Goal: Information Seeking & Learning: Understand process/instructions

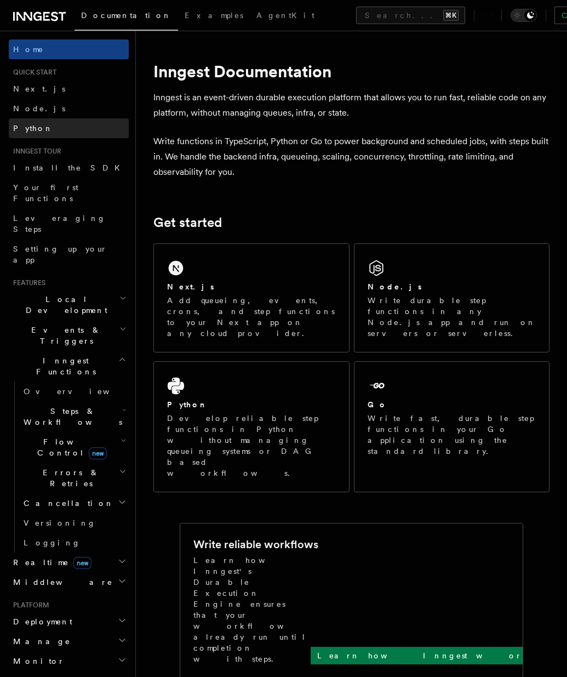
click at [54, 123] on link "Python" at bounding box center [69, 128] width 120 height 20
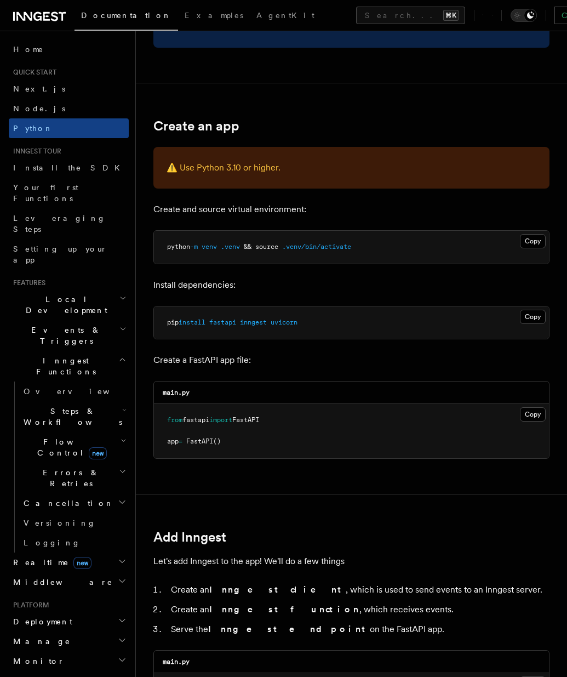
scroll to position [256, 0]
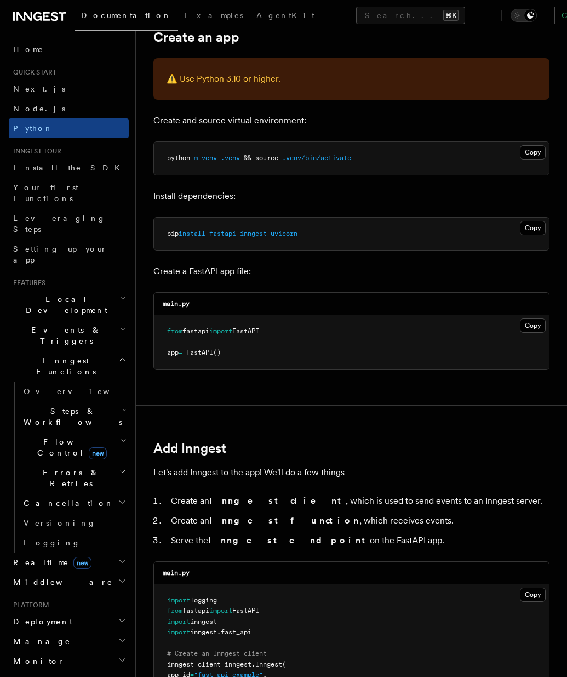
click at [253, 231] on span "inngest" at bounding box center [253, 234] width 27 height 8
copy span "inngest"
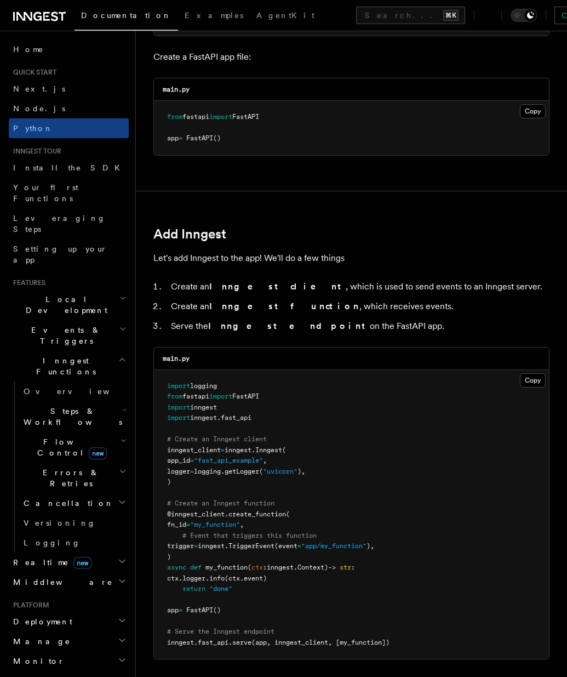
scroll to position [497, 0]
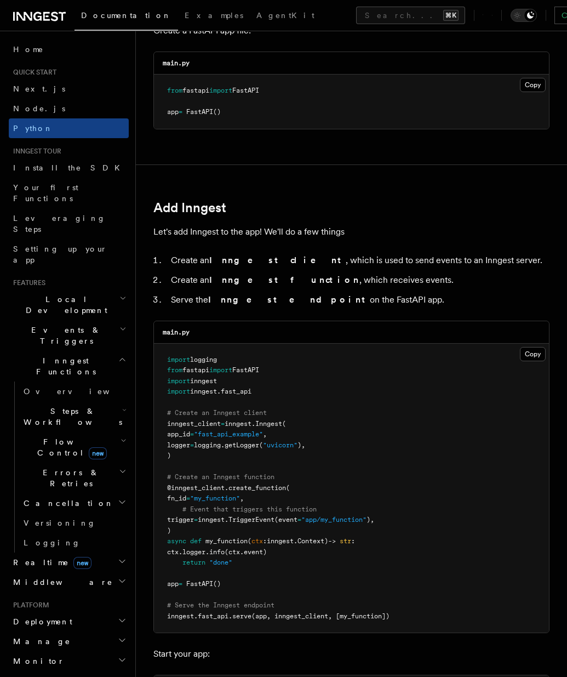
click at [347, 443] on pre "import logging from fastapi import FastAPI import inngest import inngest . fast…" at bounding box center [351, 488] width 395 height 289
drag, startPoint x: 156, startPoint y: 237, endPoint x: 339, endPoint y: 228, distance: 183.9
click at [339, 228] on p "Let's add Inngest to the app! We'll do a few things" at bounding box center [352, 231] width 396 height 15
click at [340, 229] on p "Let's add Inngest to the app! We'll do a few things" at bounding box center [352, 231] width 396 height 15
click at [311, 391] on pre "import logging from fastapi import FastAPI import inngest import inngest . fast…" at bounding box center [351, 488] width 395 height 289
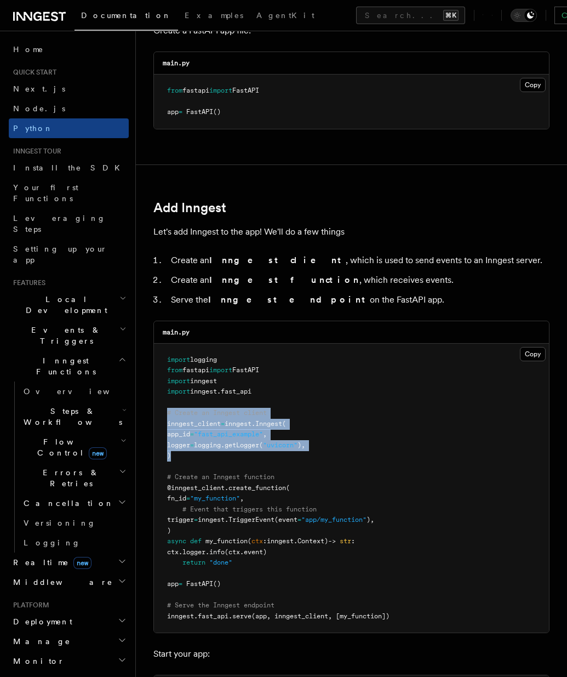
drag, startPoint x: 168, startPoint y: 413, endPoint x: 186, endPoint y: 452, distance: 42.9
click at [186, 452] on pre "import logging from fastapi import FastAPI import inngest import inngest . fast…" at bounding box center [351, 488] width 395 height 289
copy code "# Create an Inngest client inngest_client = inngest . Inngest ( app_id = "fast_…"
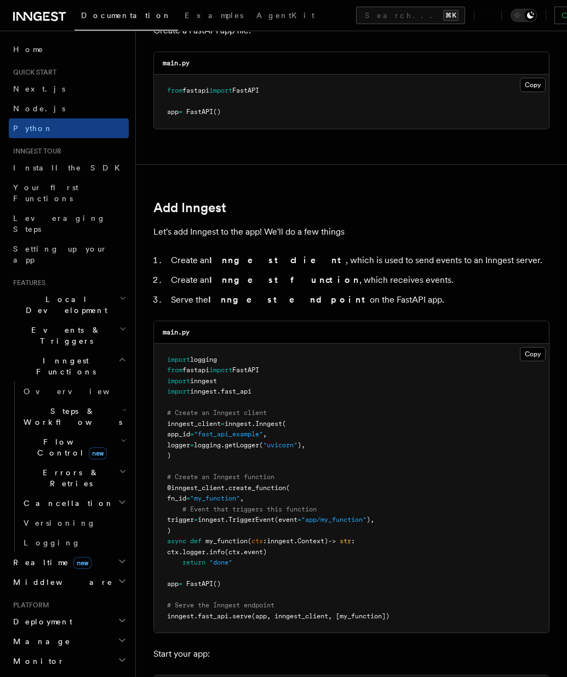
click at [282, 402] on pre "import logging from fastapi import FastAPI import inngest import inngest . fast…" at bounding box center [351, 488] width 395 height 289
drag, startPoint x: 263, startPoint y: 390, endPoint x: 161, endPoint y: 378, distance: 102.7
click at [161, 378] on pre "import logging from fastapi import FastAPI import inngest import inngest . fast…" at bounding box center [351, 488] width 395 height 289
copy code "import inngest import inngest . fast_api"
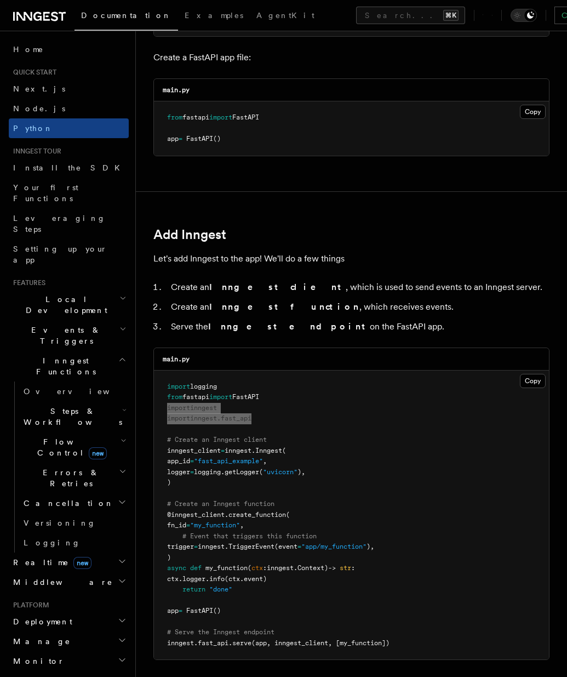
scroll to position [478, 0]
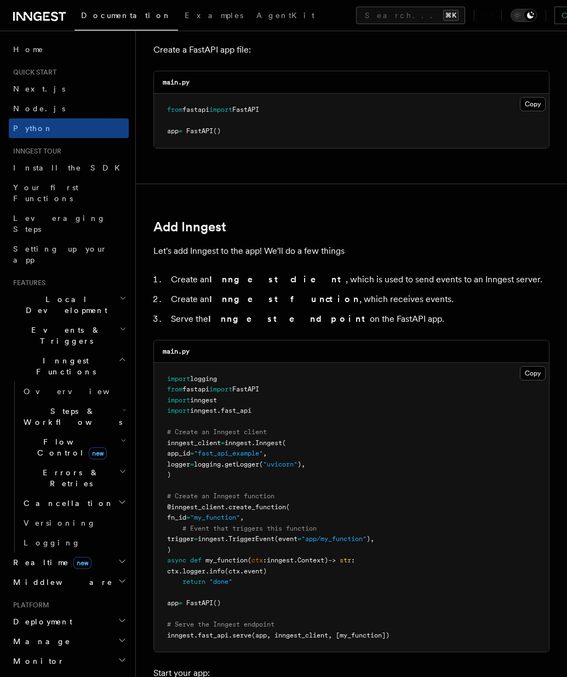
click at [345, 502] on pre "import logging from fastapi import FastAPI import inngest import inngest . fast…" at bounding box center [351, 507] width 395 height 289
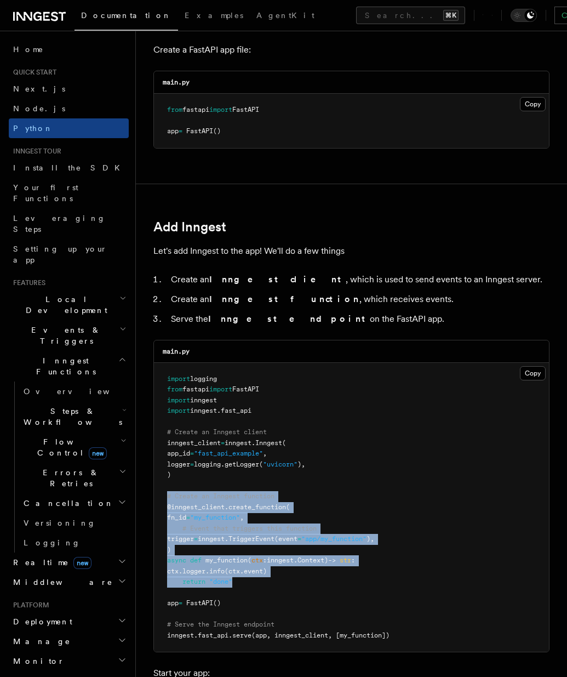
drag, startPoint x: 240, startPoint y: 583, endPoint x: 155, endPoint y: 499, distance: 119.4
click at [155, 499] on pre "import logging from fastapi import FastAPI import inngest import inngest . fast…" at bounding box center [351, 507] width 395 height 289
copy code "# Create an Inngest function @inngest_client . create_function ( fn_id = "my_fu…"
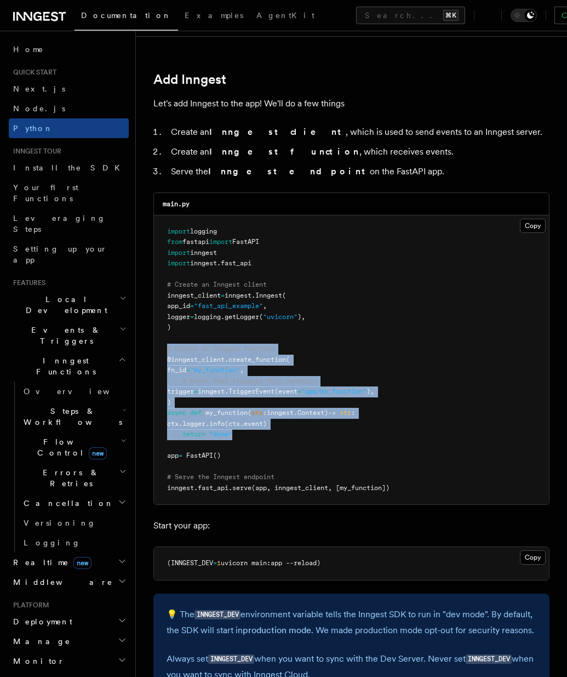
scroll to position [633, 0]
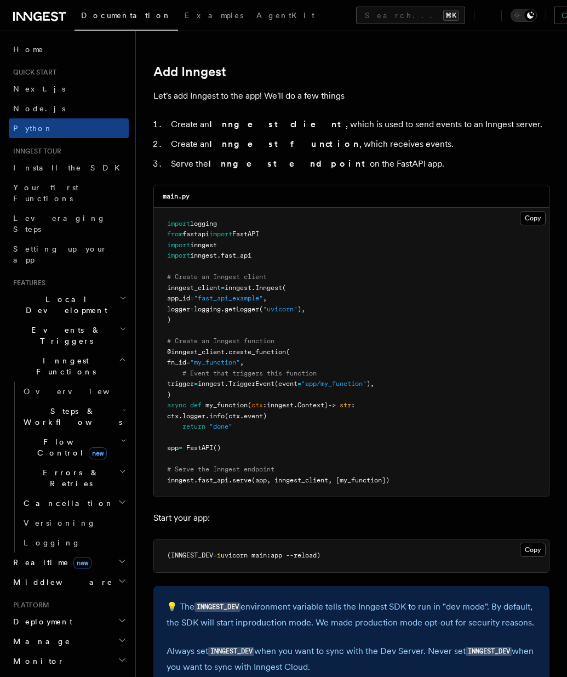
click at [402, 491] on pre "import logging from fastapi import FastAPI import inngest import inngest . fast…" at bounding box center [351, 352] width 395 height 289
drag, startPoint x: 394, startPoint y: 478, endPoint x: 164, endPoint y: 479, distance: 229.7
click at [164, 479] on pre "import logging from fastapi import FastAPI import inngest import inngest . fast…" at bounding box center [351, 352] width 395 height 289
copy span "inngest . fast_api . serve (app, inngest_client, [my_function])"
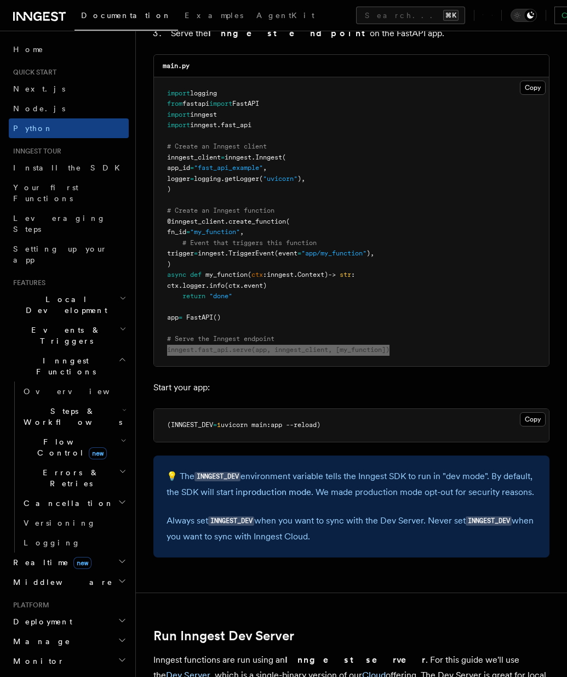
scroll to position [782, 0]
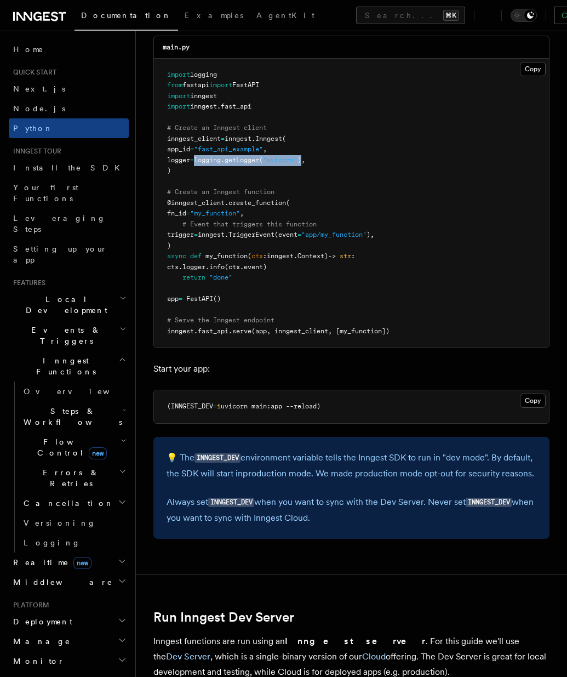
drag, startPoint x: 321, startPoint y: 157, endPoint x: 212, endPoint y: 156, distance: 109.1
click at [212, 156] on span "logger = logging. getLogger ( "uvicorn" )," at bounding box center [236, 160] width 138 height 8
copy span "logging. getLogger ( "uvicorn" )"
drag, startPoint x: 207, startPoint y: 73, endPoint x: 152, endPoint y: 73, distance: 54.8
click at [152, 73] on div "Quick start Python Quick Start This guide will teach you how to add Inngest to …" at bounding box center [351, 568] width 431 height 2701
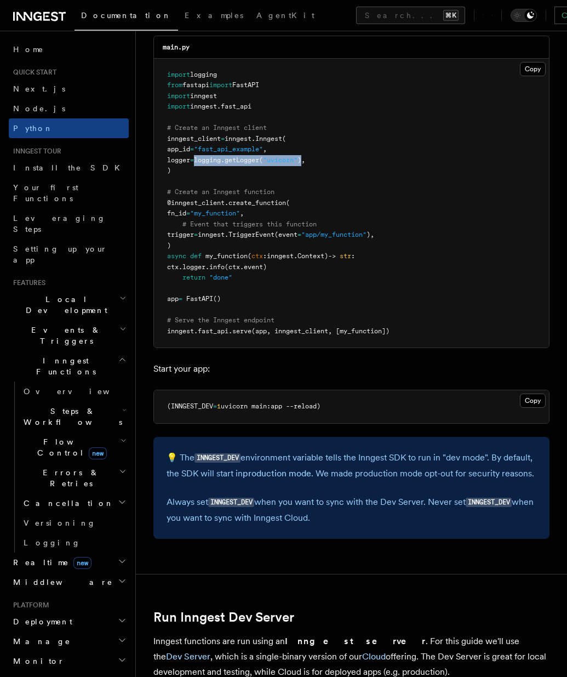
copy span "import logging"
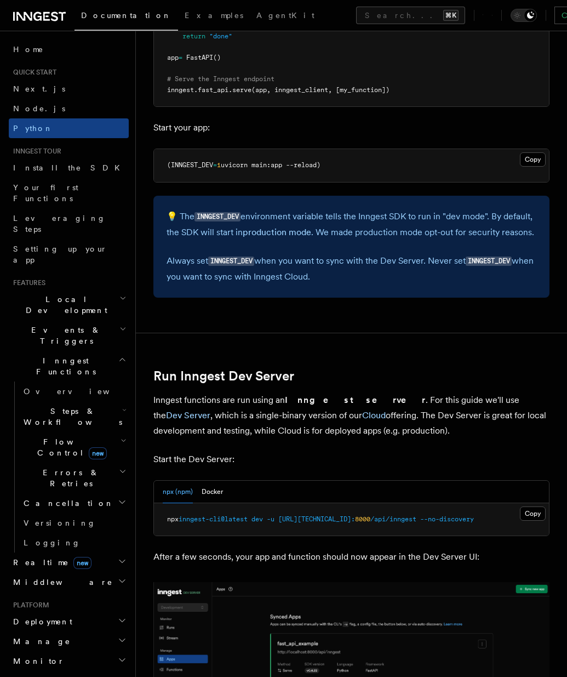
scroll to position [1024, 0]
click at [226, 490] on div "npx (npm) Docker" at bounding box center [351, 491] width 395 height 22
click at [212, 492] on button "Docker" at bounding box center [212, 491] width 21 height 22
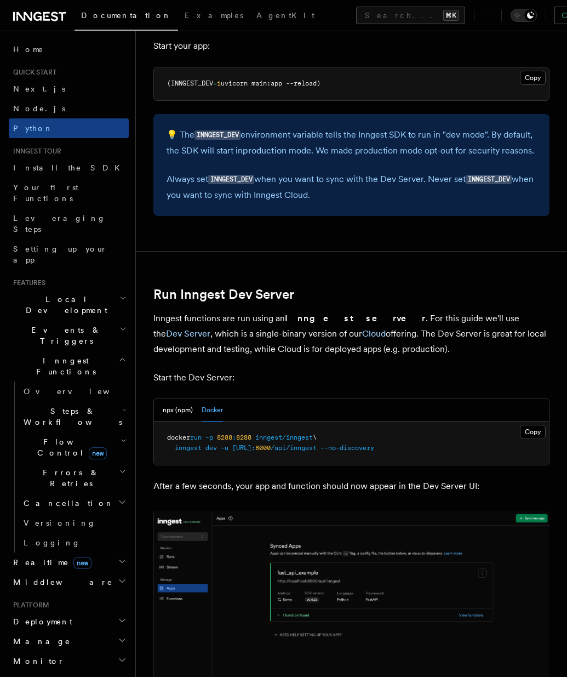
scroll to position [1131, 0]
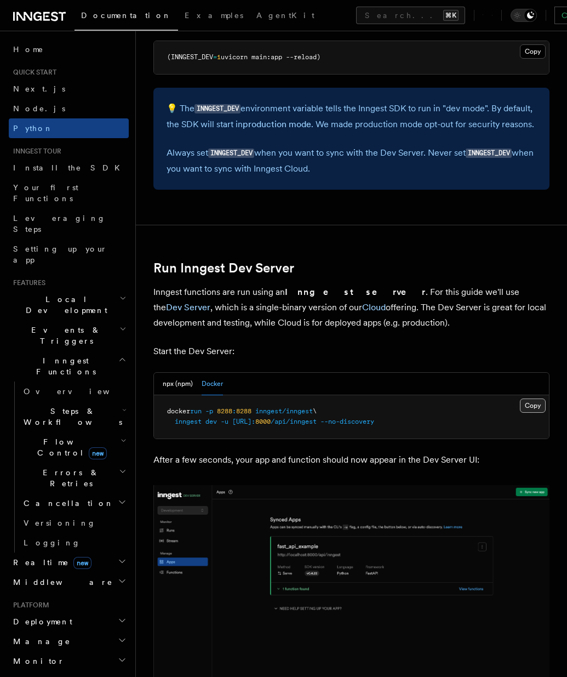
click at [525, 405] on button "Copy Copied" at bounding box center [533, 406] width 26 height 14
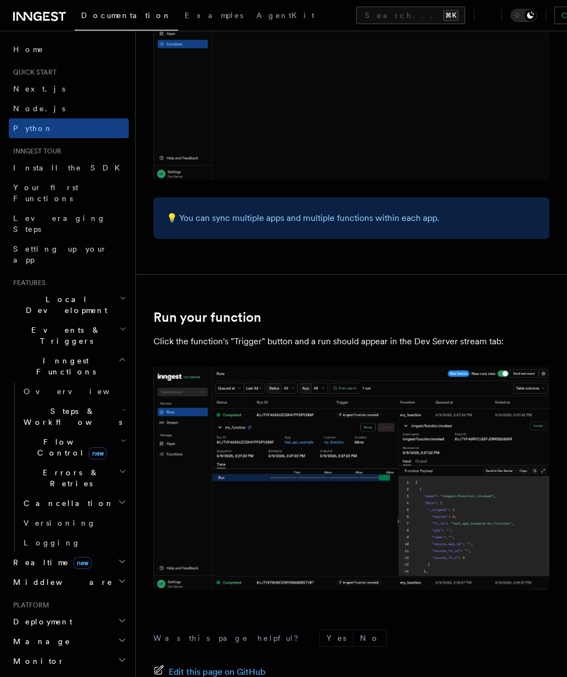
scroll to position [2035, 0]
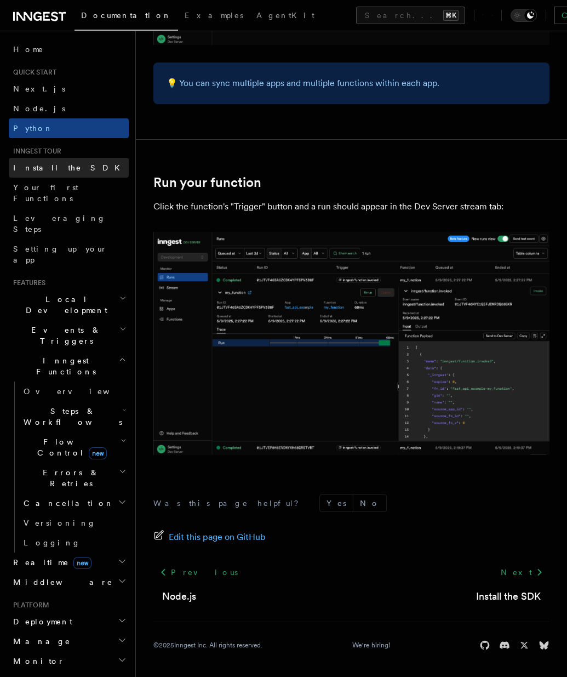
click at [73, 174] on link "Install the SDK" at bounding box center [69, 168] width 120 height 20
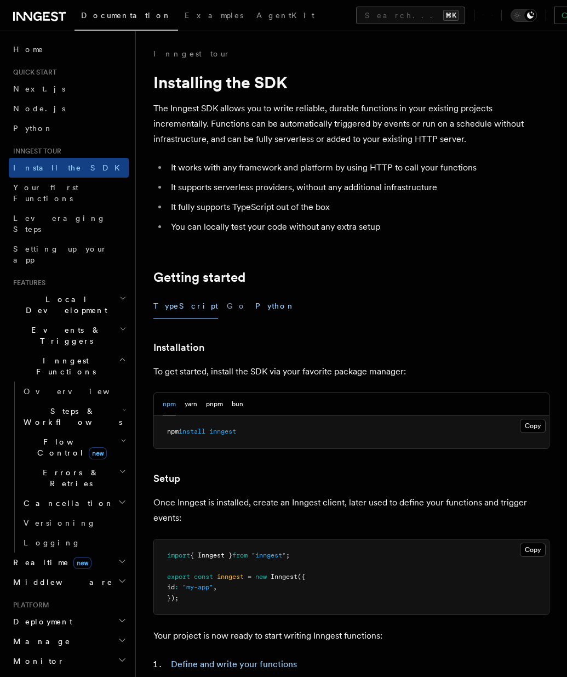
click at [255, 302] on button "Python" at bounding box center [275, 306] width 40 height 25
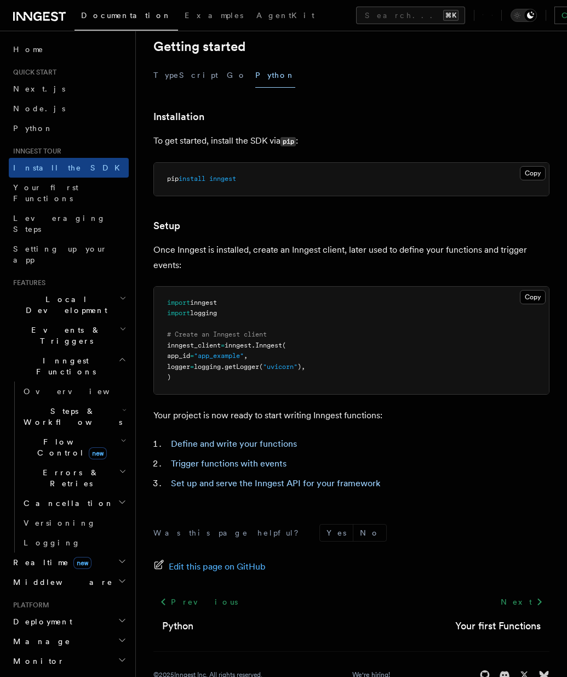
scroll to position [242, 0]
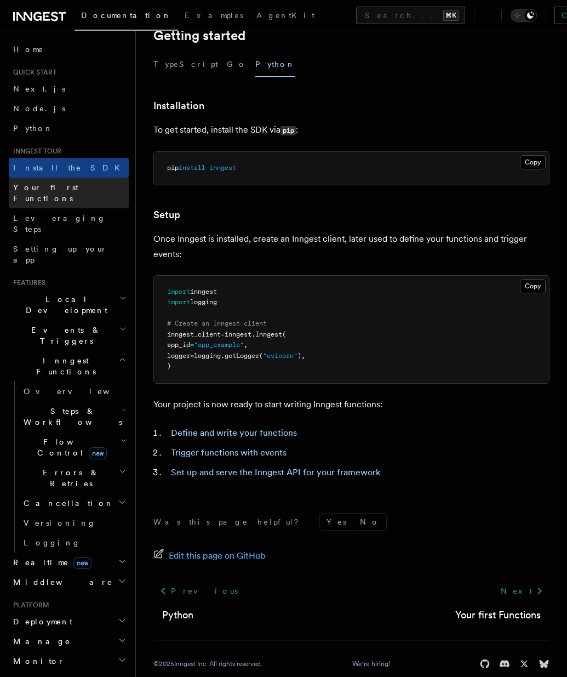
click at [65, 192] on span "Your first Functions" at bounding box center [71, 193] width 116 height 22
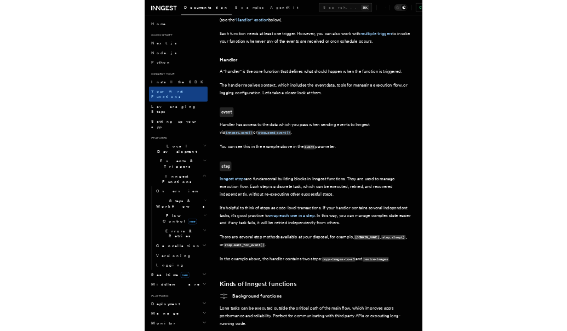
scroll to position [1092, 0]
